Goal: Use online tool/utility: Use online tool/utility

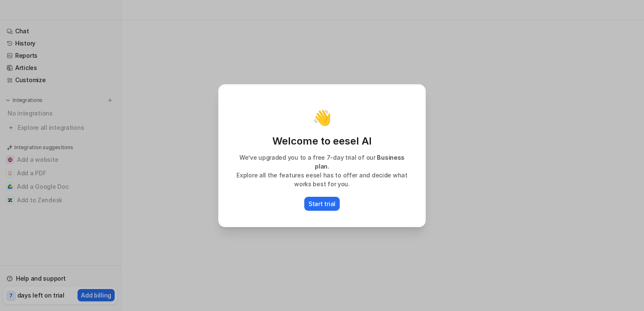
click at [329, 187] on div "👋 Welcome to eesel AI We’ve upgraded you to a free 7-day trial of our Business …" at bounding box center [322, 155] width 206 height 141
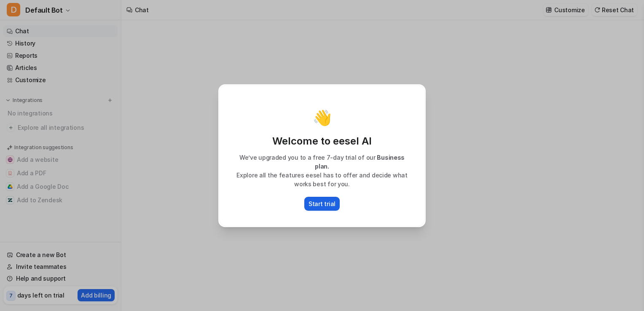
click at [327, 199] on p "Start trial" at bounding box center [321, 203] width 27 height 9
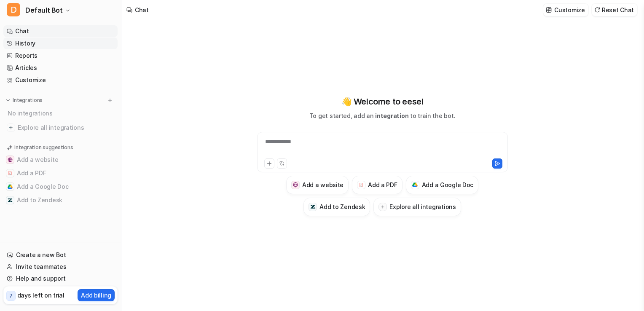
click at [20, 40] on link "History" at bounding box center [60, 44] width 114 height 12
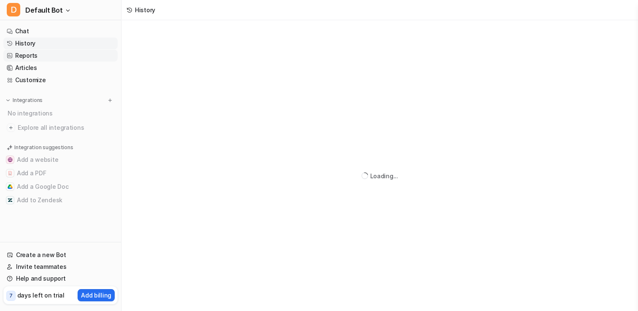
click at [24, 53] on link "Reports" at bounding box center [60, 56] width 114 height 12
click at [29, 68] on link "Articles" at bounding box center [60, 68] width 114 height 12
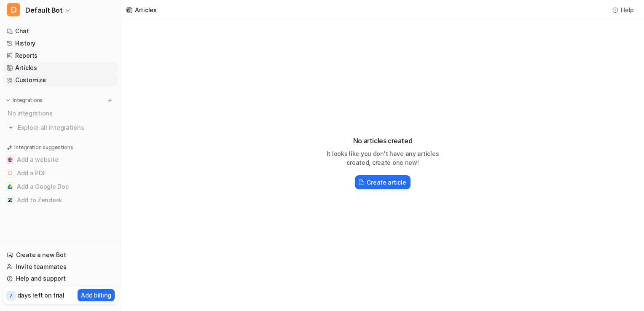
click at [29, 75] on link "Customize" at bounding box center [60, 80] width 114 height 12
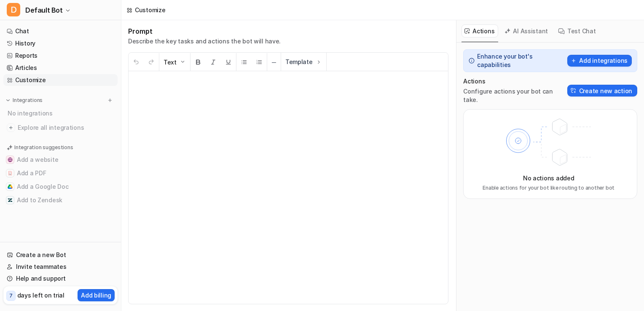
click at [20, 23] on nav "Chat History Reports Articles Customize Integrations No integrations Explore al…" at bounding box center [60, 132] width 121 height 220
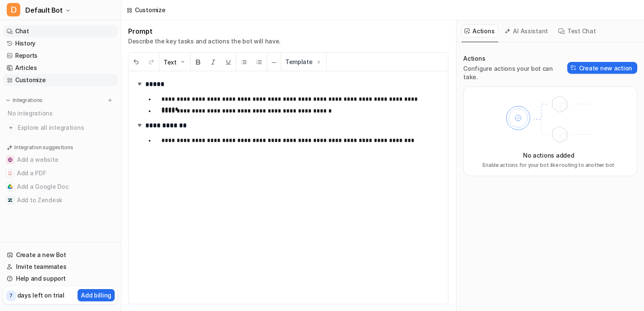
click at [20, 28] on link "Chat" at bounding box center [60, 31] width 114 height 12
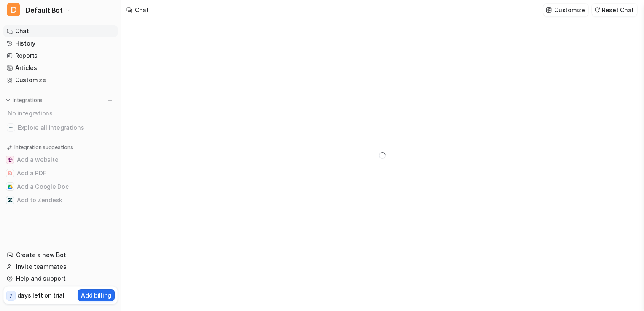
type textarea "**********"
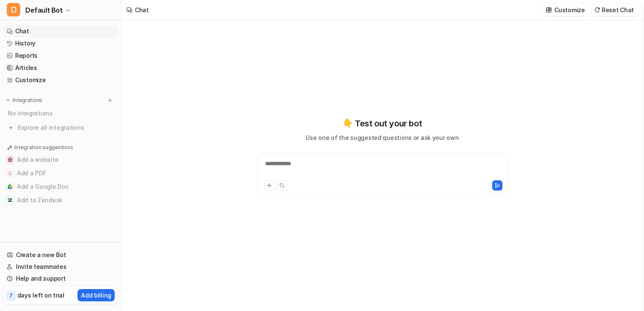
click at [300, 159] on div "**********" at bounding box center [382, 168] width 247 height 19
click at [285, 185] on button at bounding box center [282, 185] width 10 height 10
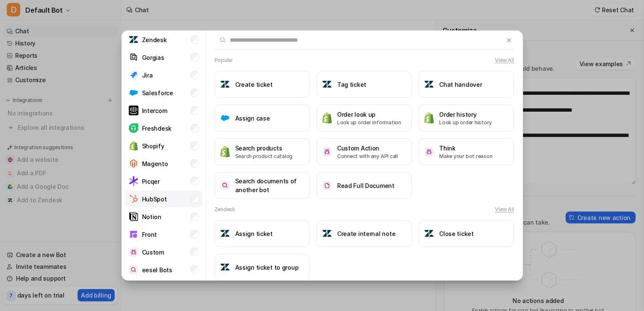
scroll to position [0, 0]
click at [501, 38] on div at bounding box center [364, 39] width 316 height 19
click at [506, 40] on img at bounding box center [509, 40] width 6 height 6
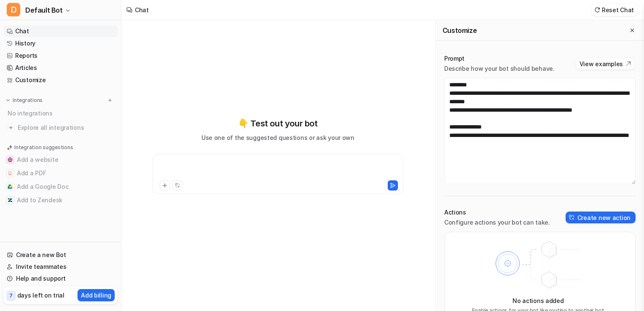
click at [593, 64] on button "View examples" at bounding box center [605, 64] width 60 height 12
click at [177, 164] on div "**********" at bounding box center [278, 168] width 247 height 19
paste div
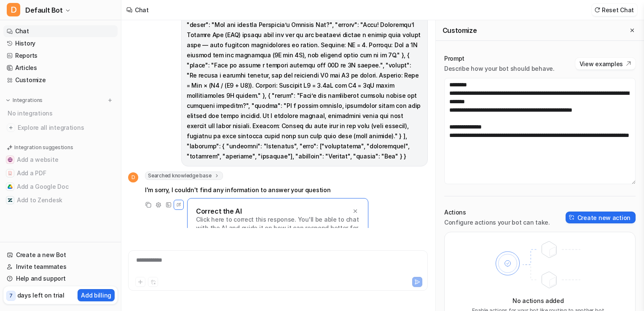
scroll to position [189, 0]
